Goal: Task Accomplishment & Management: Manage account settings

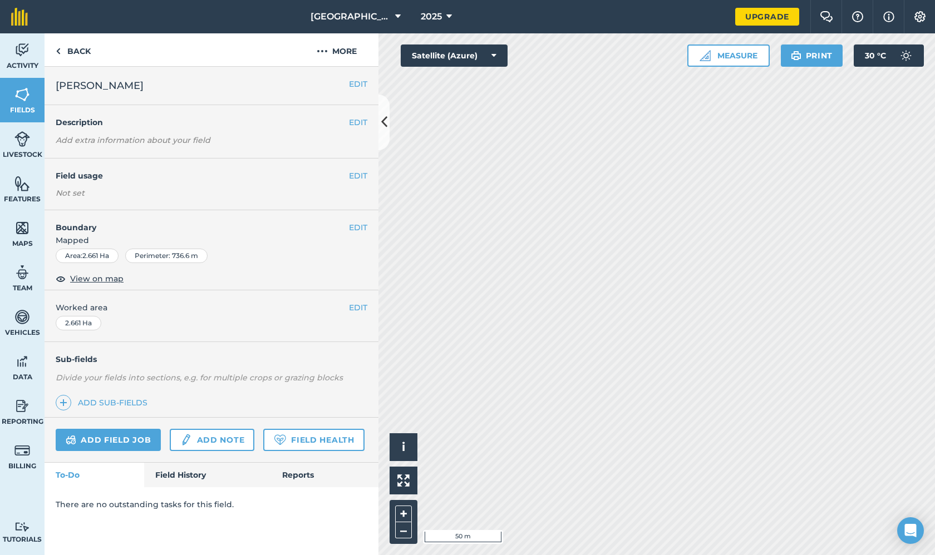
click at [361, 226] on button "EDIT" at bounding box center [358, 227] width 18 height 12
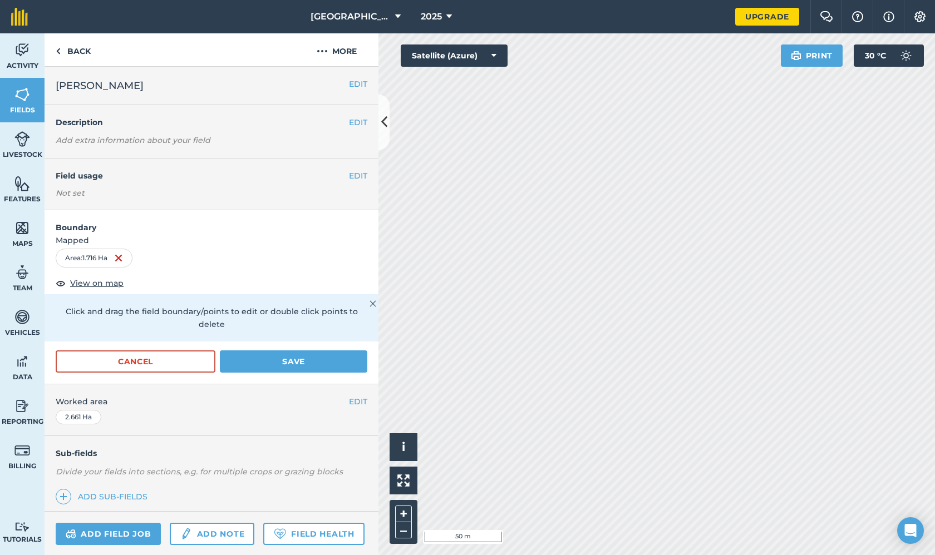
click at [278, 352] on button "Save" at bounding box center [293, 362] width 147 height 22
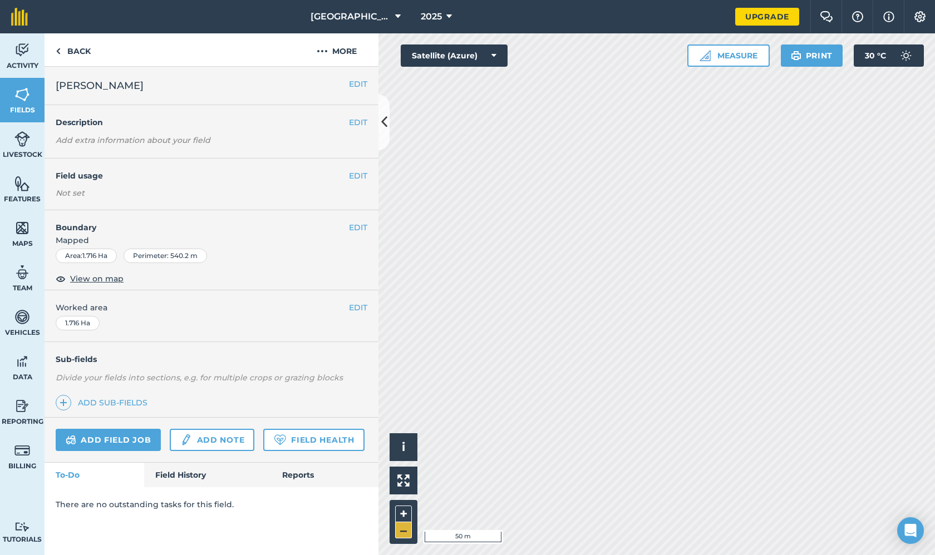
click at [396, 530] on button "–" at bounding box center [403, 530] width 17 height 16
click at [405, 531] on button "–" at bounding box center [403, 530] width 17 height 16
